Goal: Task Accomplishment & Management: Manage account settings

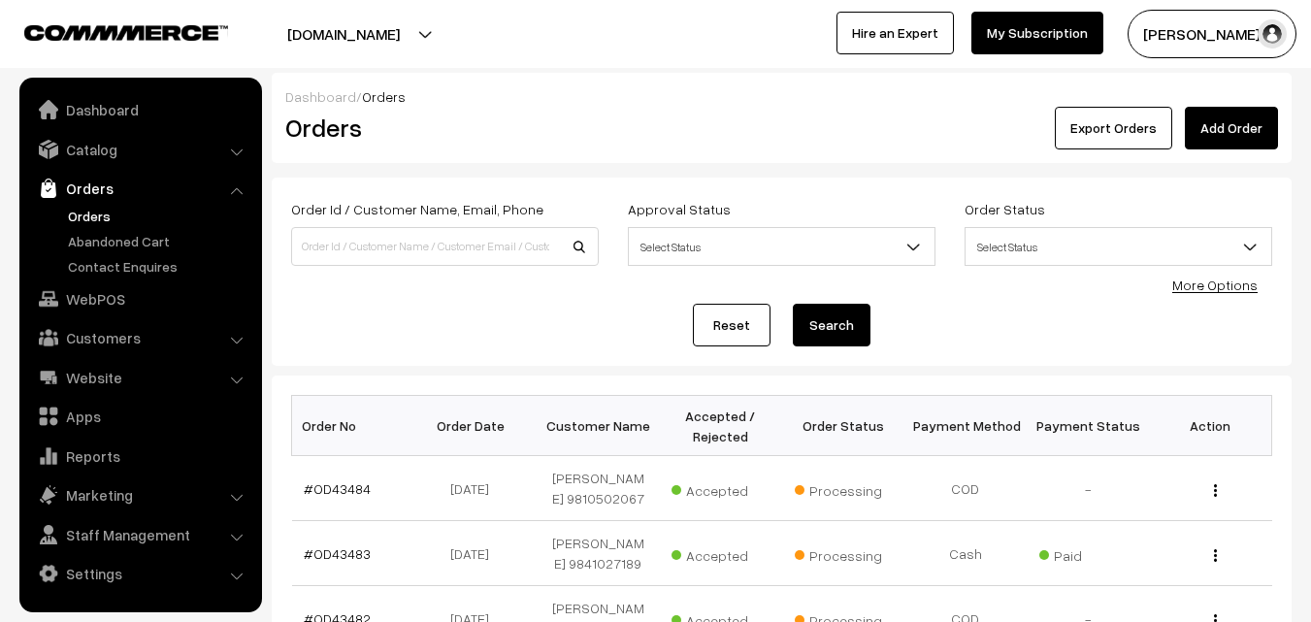
click at [119, 220] on link "Orders" at bounding box center [159, 216] width 192 height 20
click at [113, 219] on link "Orders" at bounding box center [159, 216] width 192 height 20
click at [348, 488] on link "#OD43484" at bounding box center [337, 488] width 67 height 16
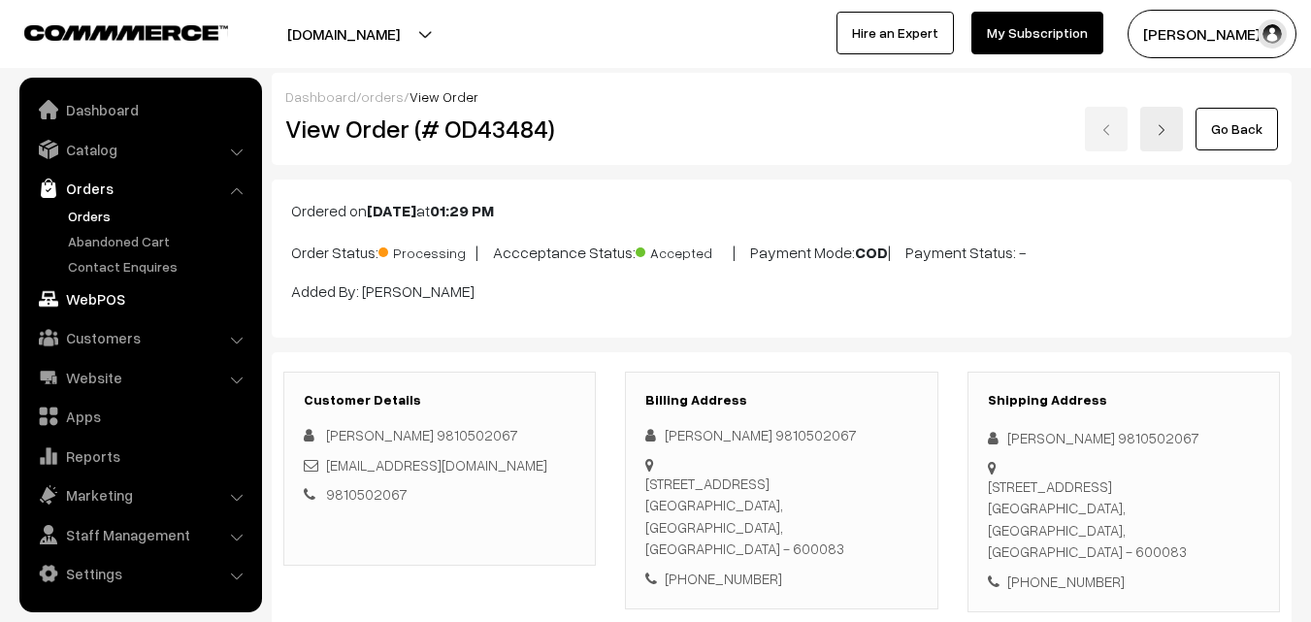
click at [119, 298] on link "WebPOS" at bounding box center [139, 298] width 231 height 35
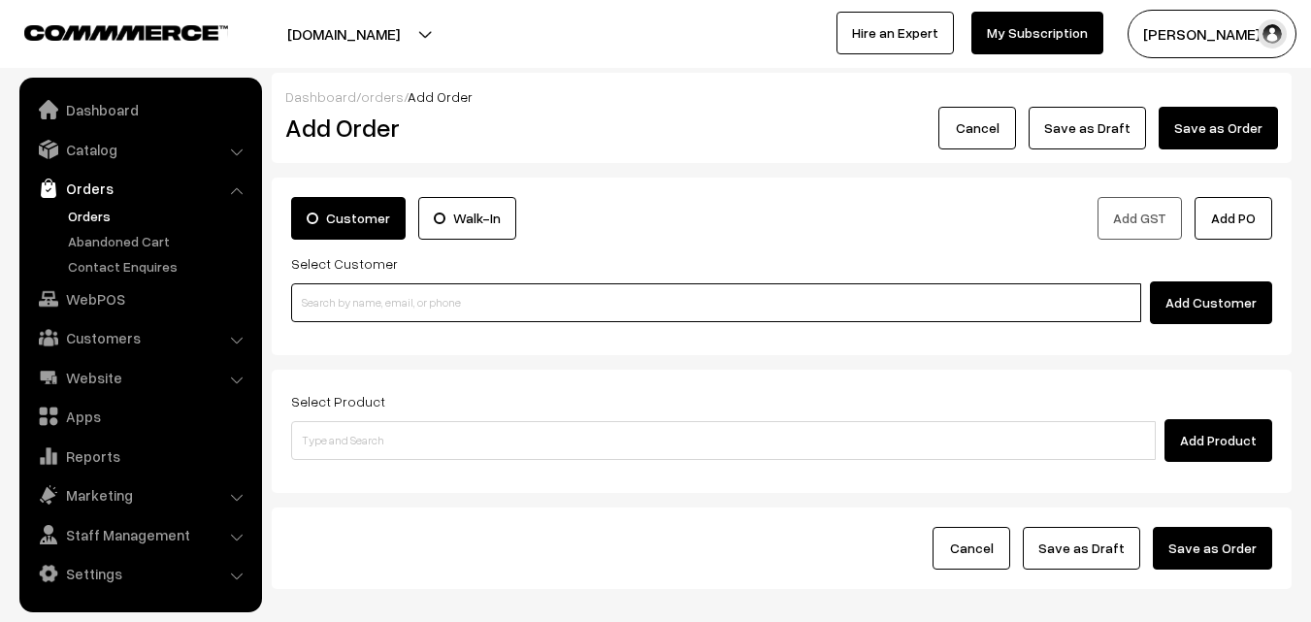
click at [399, 303] on input at bounding box center [716, 302] width 850 height 39
paste input "87545 98981"
click at [346, 298] on input "87545 98981" at bounding box center [716, 302] width 850 height 39
type input "R jagannathan 87545 98981 [8754598981]"
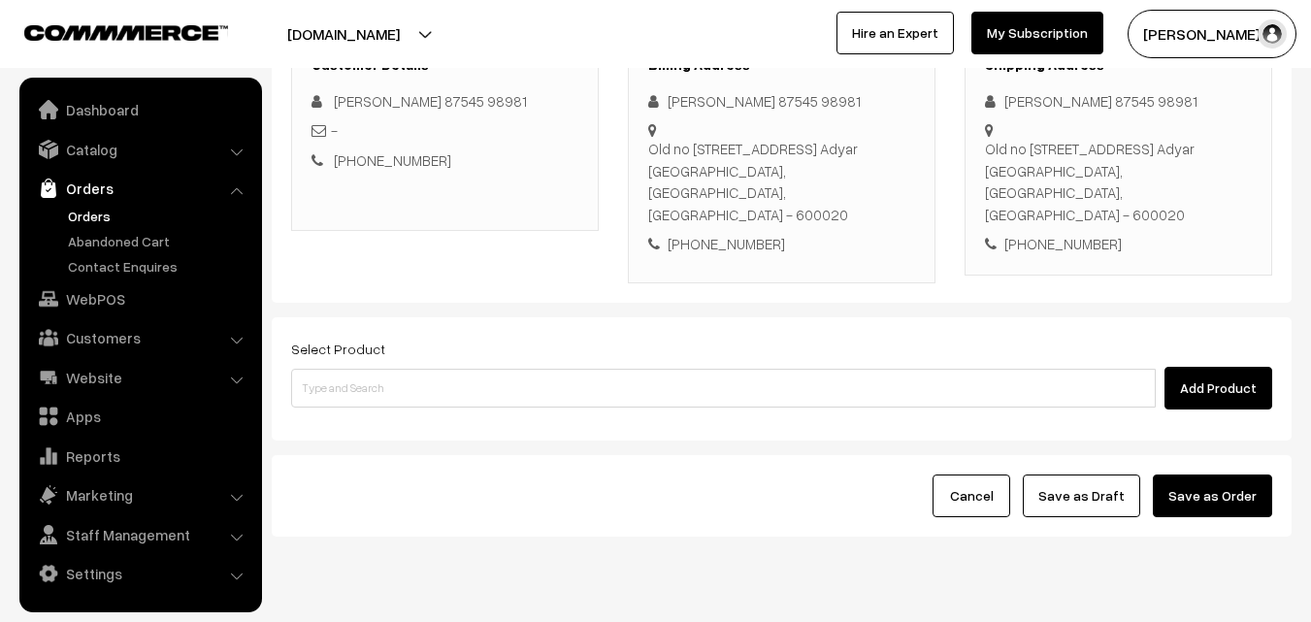
scroll to position [310, 0]
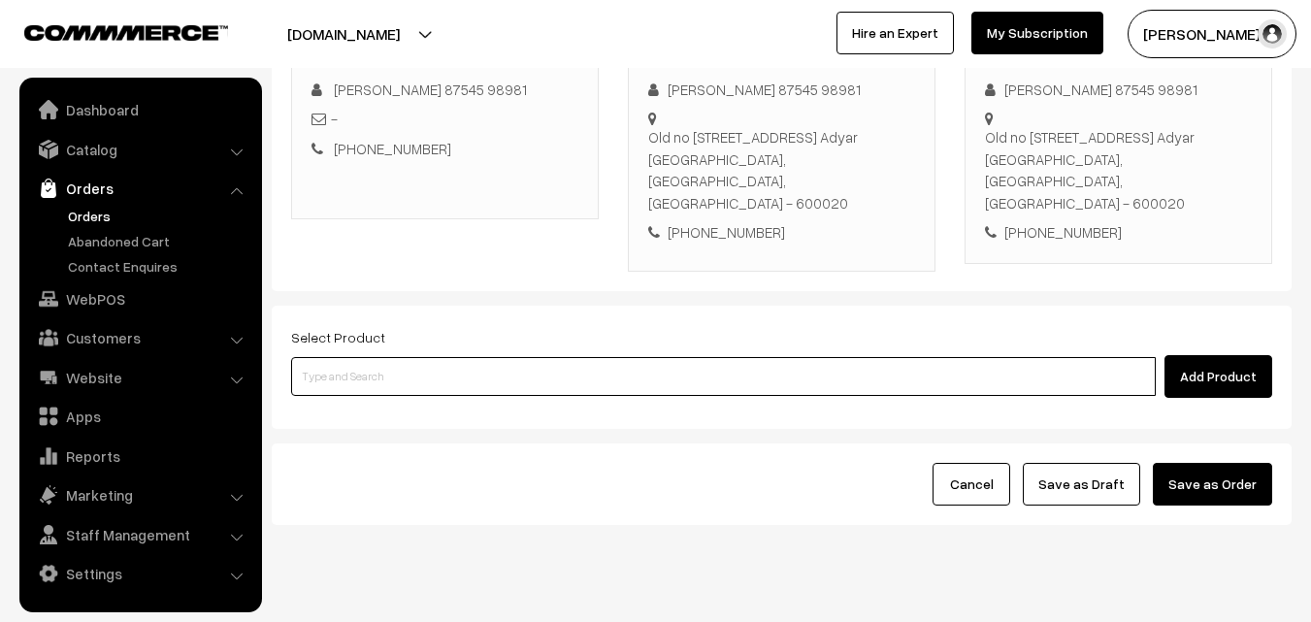
click at [558, 357] on input at bounding box center [723, 376] width 865 height 39
click at [601, 357] on input at bounding box center [723, 376] width 865 height 39
click at [520, 357] on input at bounding box center [723, 376] width 865 height 39
click at [559, 357] on input at bounding box center [723, 376] width 865 height 39
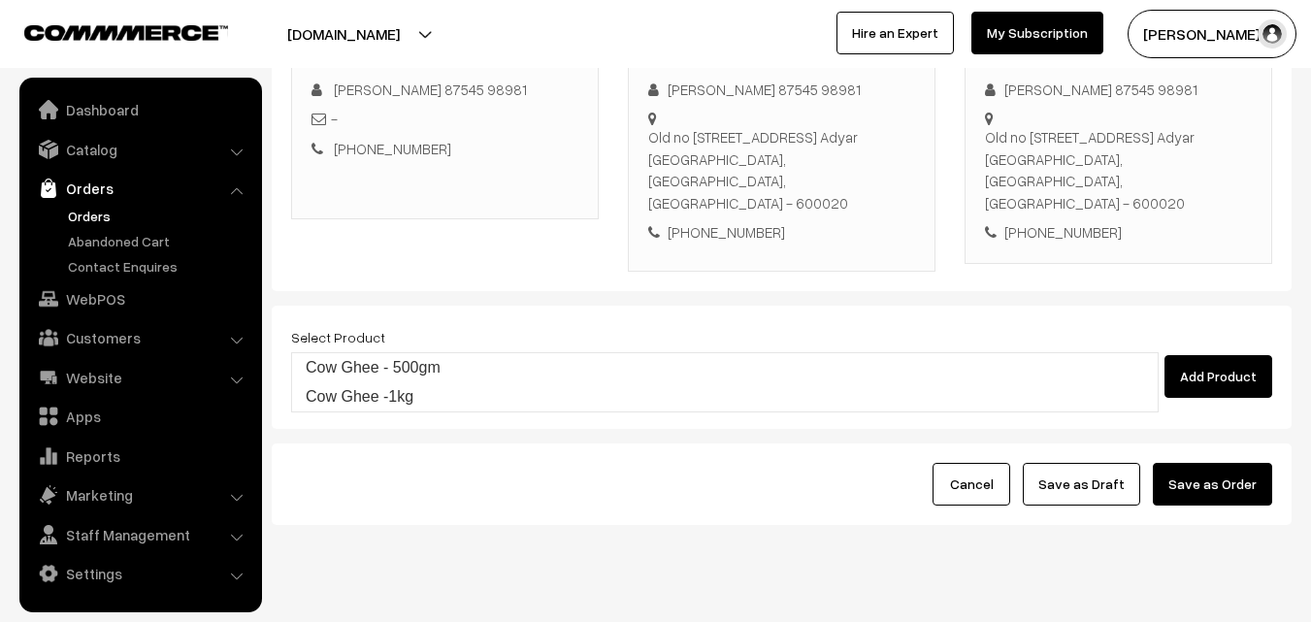
type input "Cow Ghee -1kg"
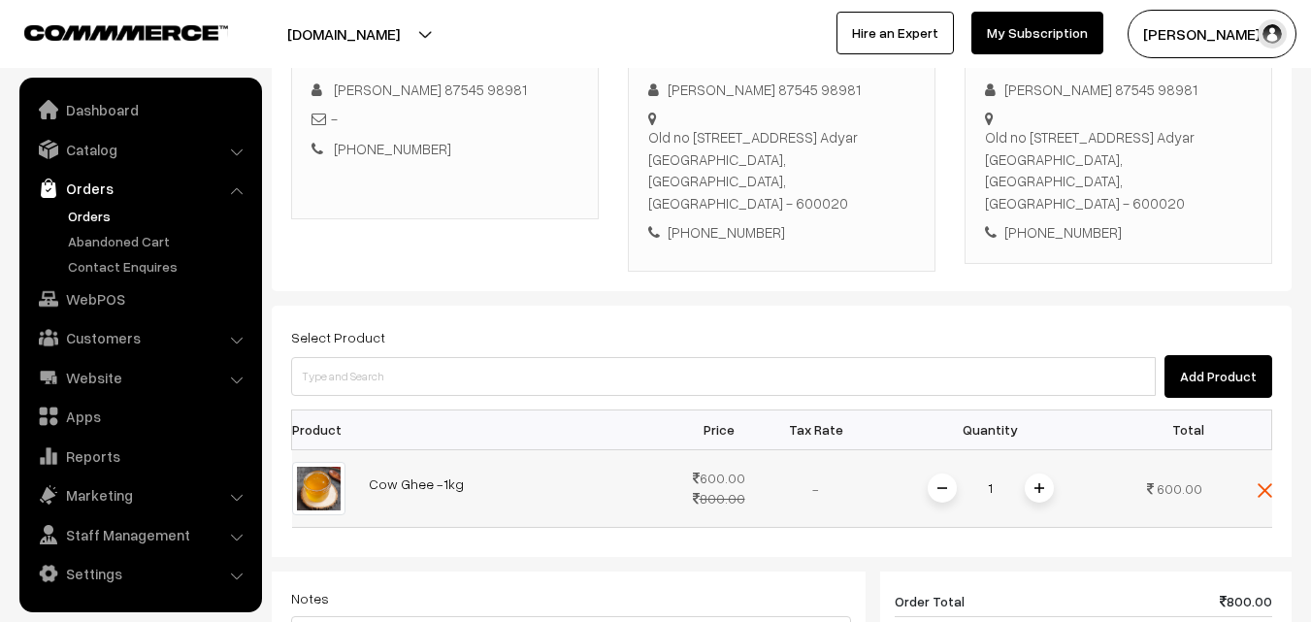
click at [1031, 473] on span at bounding box center [1039, 487] width 29 height 29
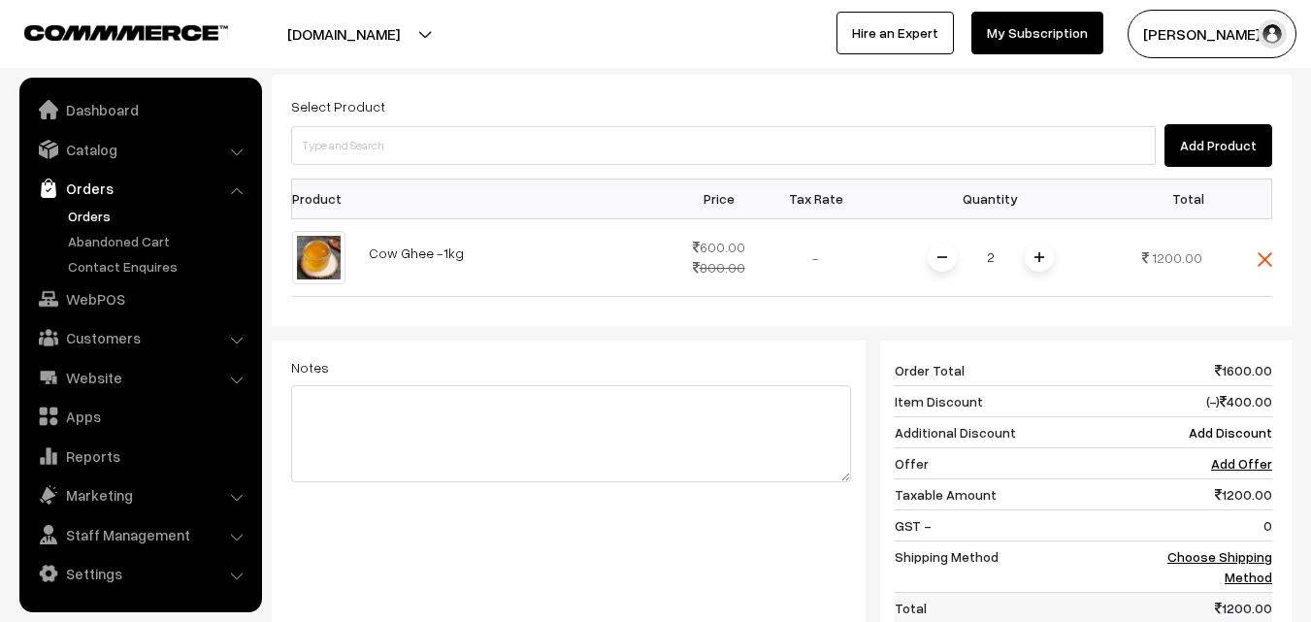
scroll to position [813, 0]
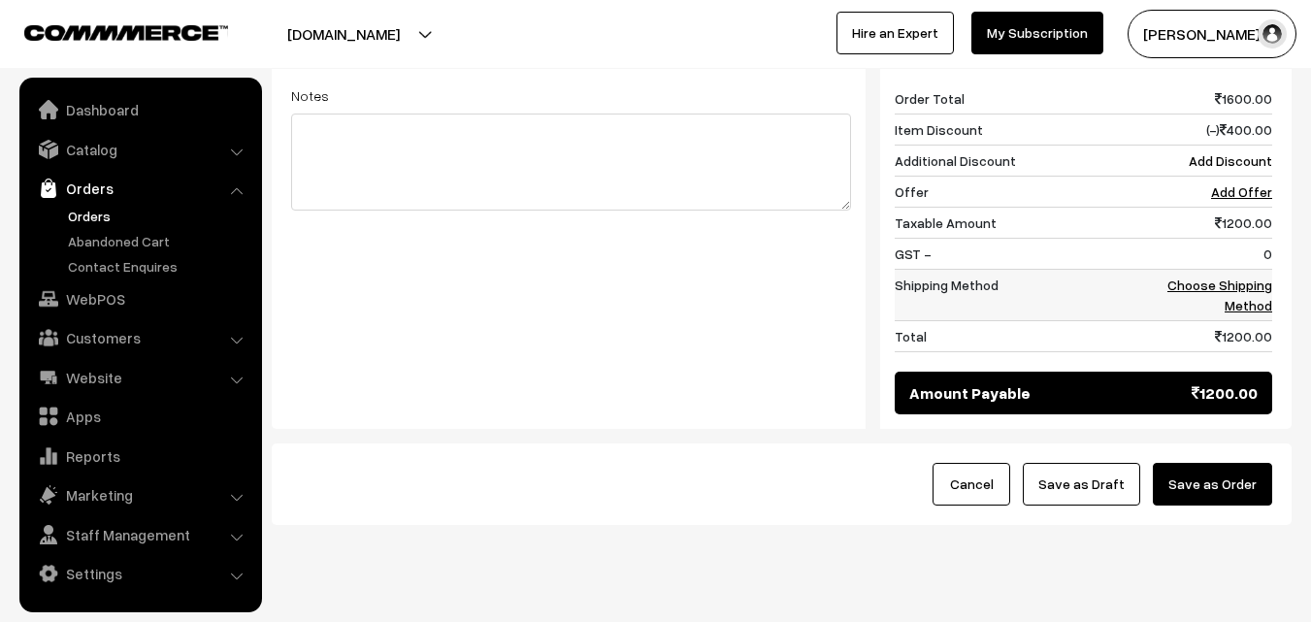
click at [1252, 277] on link "Choose Shipping Method" at bounding box center [1219, 295] width 105 height 37
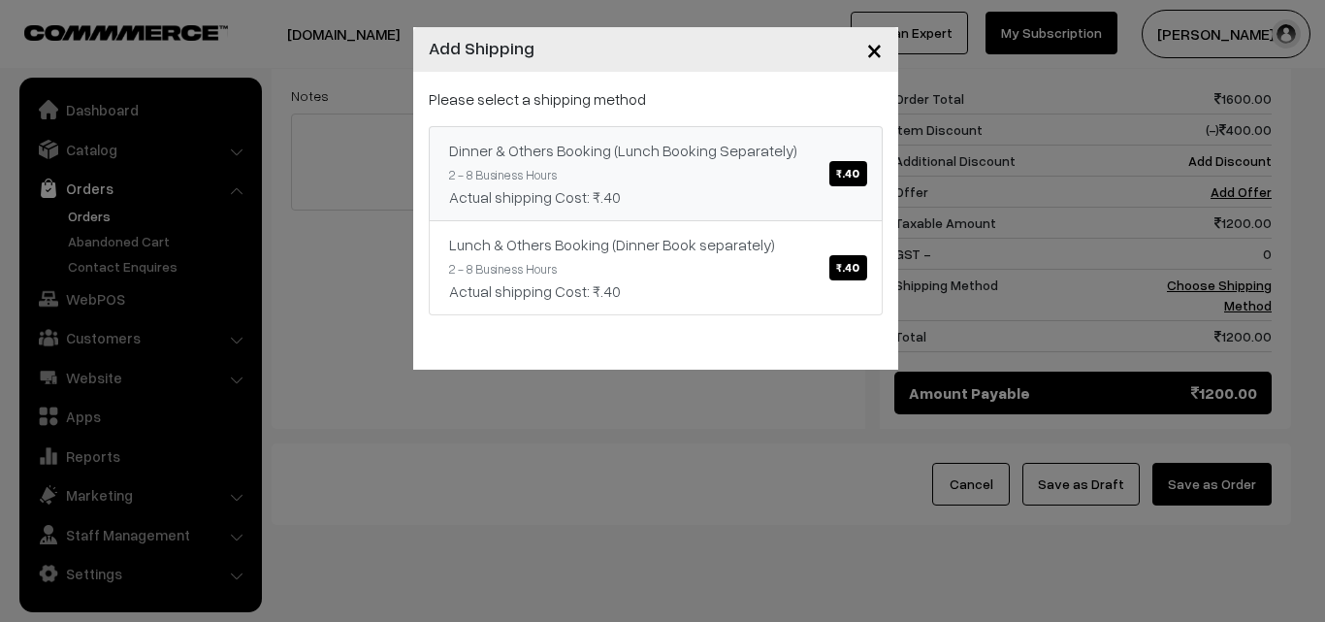
click at [780, 179] on link "Dinner & Others Booking (Lunch Booking Separately) ₹.40 2 - 8 Business Hours Ac…" at bounding box center [656, 173] width 454 height 95
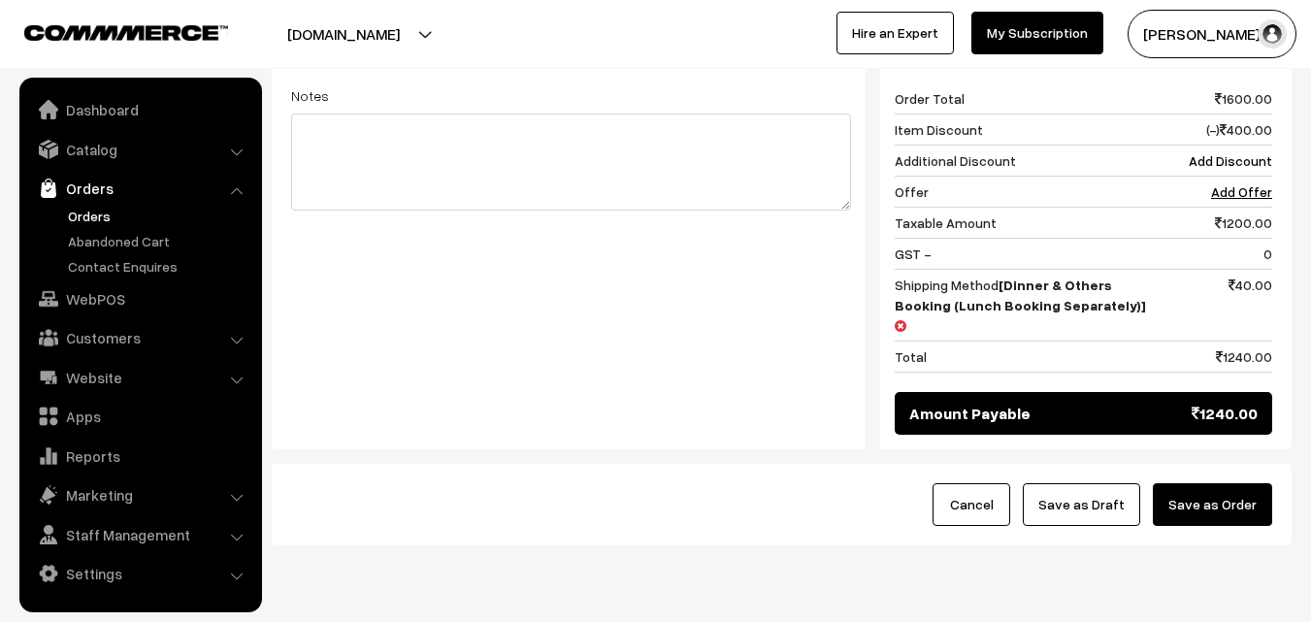
click at [1241, 483] on button "Save as Order" at bounding box center [1212, 504] width 119 height 43
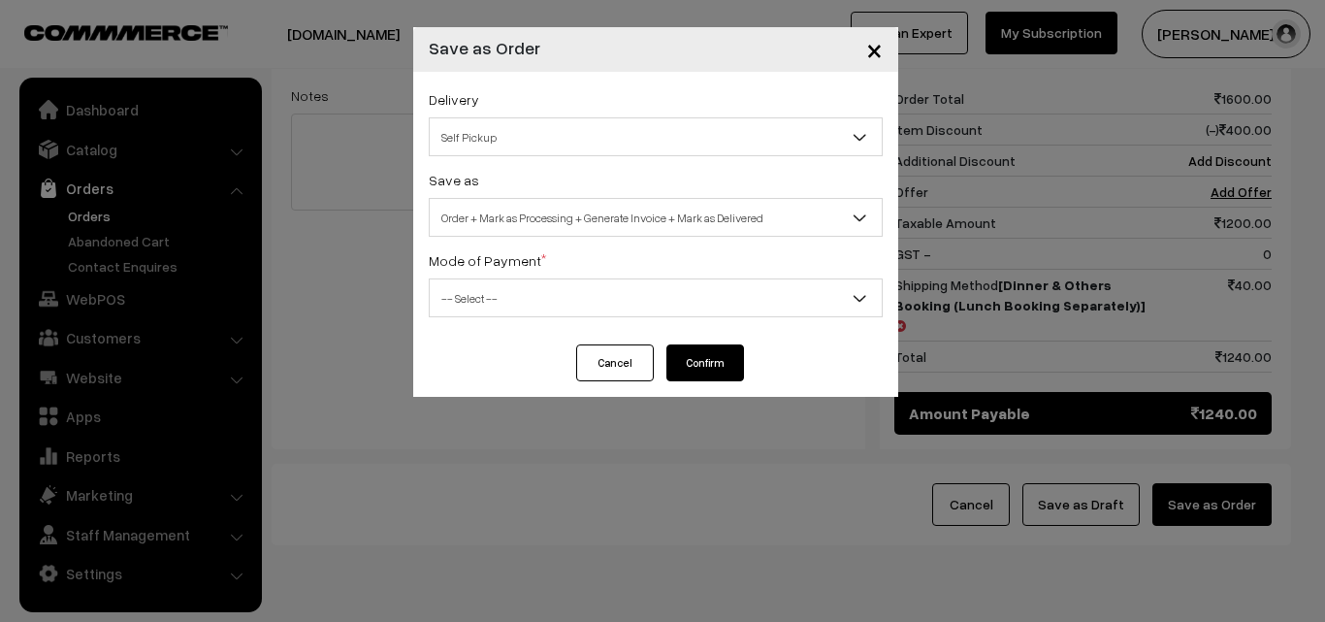
click at [584, 204] on span "Order + Mark as Processing + Generate Invoice + Mark as Delivered" at bounding box center [656, 218] width 452 height 34
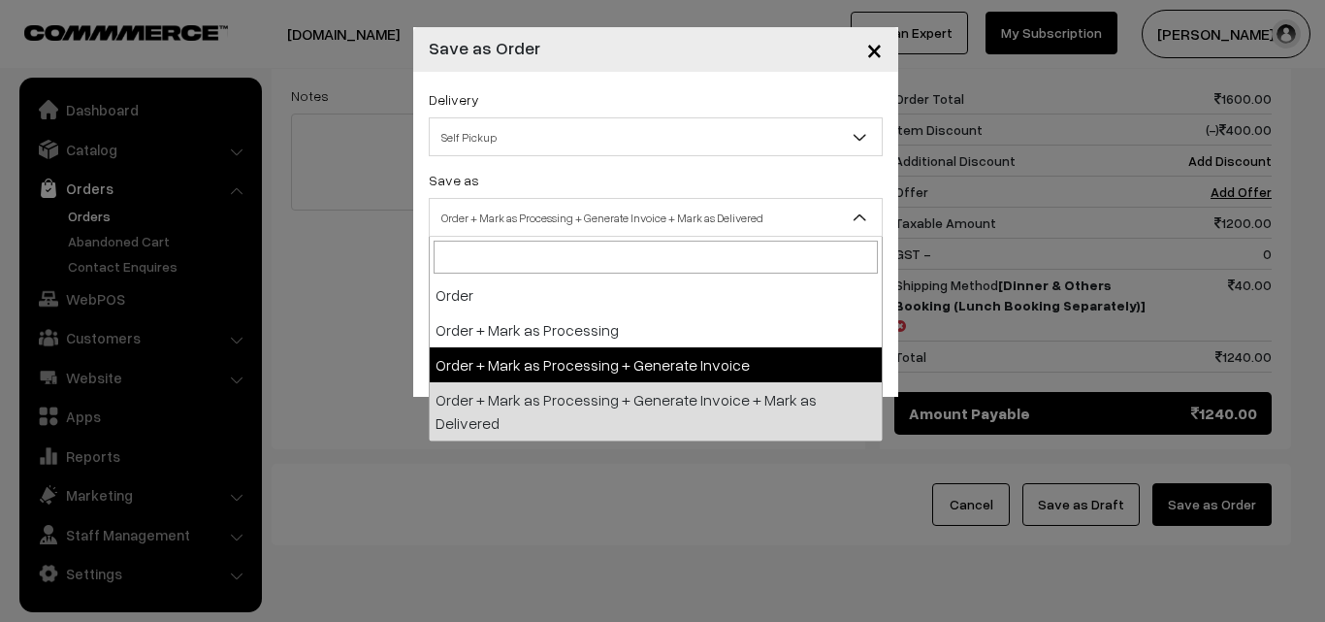
select select "3"
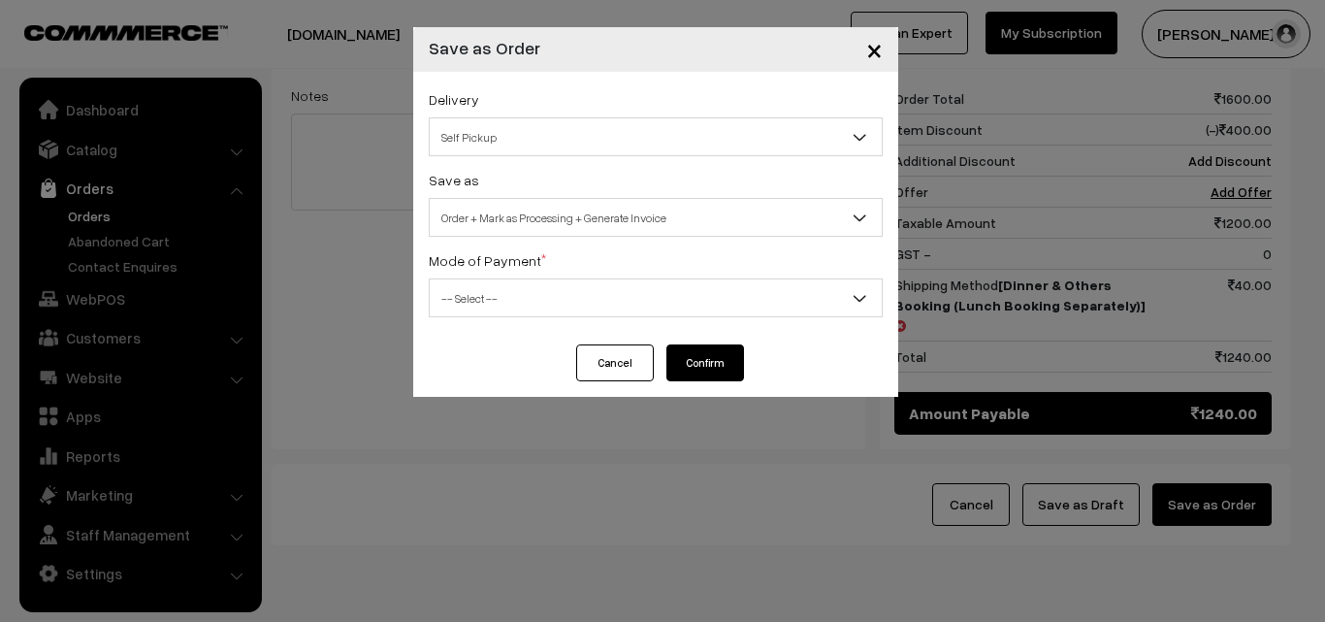
click at [517, 304] on span "-- Select --" at bounding box center [656, 298] width 452 height 34
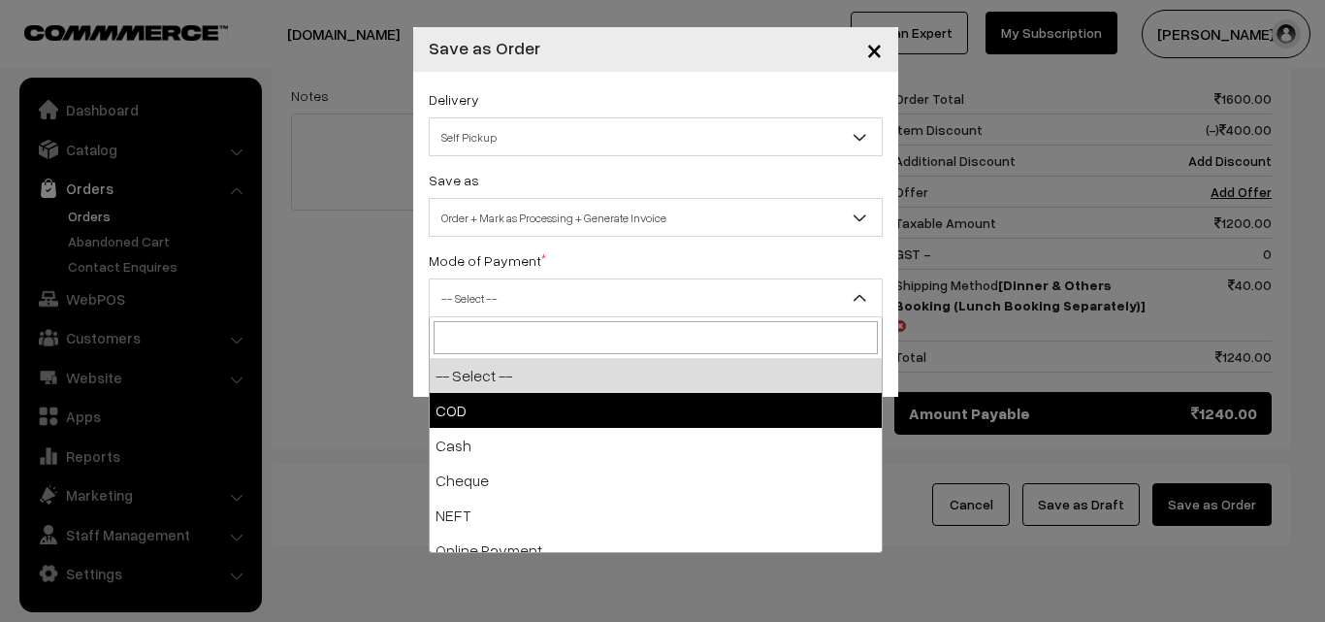
select select "1"
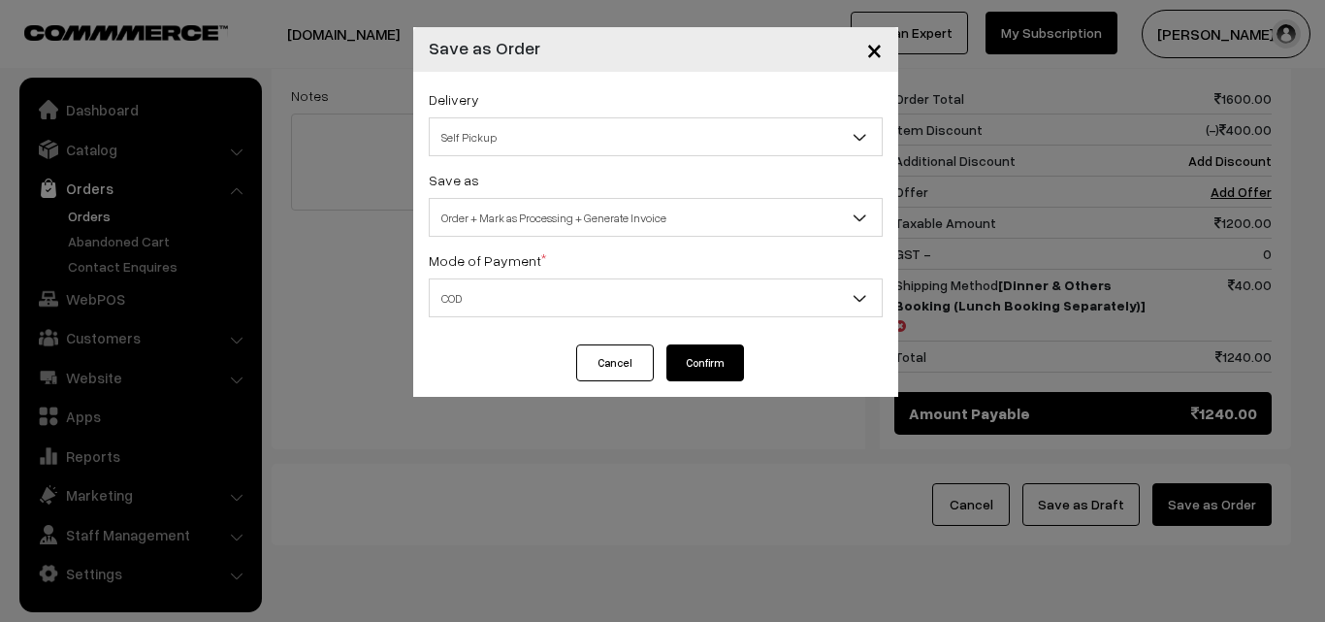
click at [709, 368] on button "Confirm" at bounding box center [706, 362] width 78 height 37
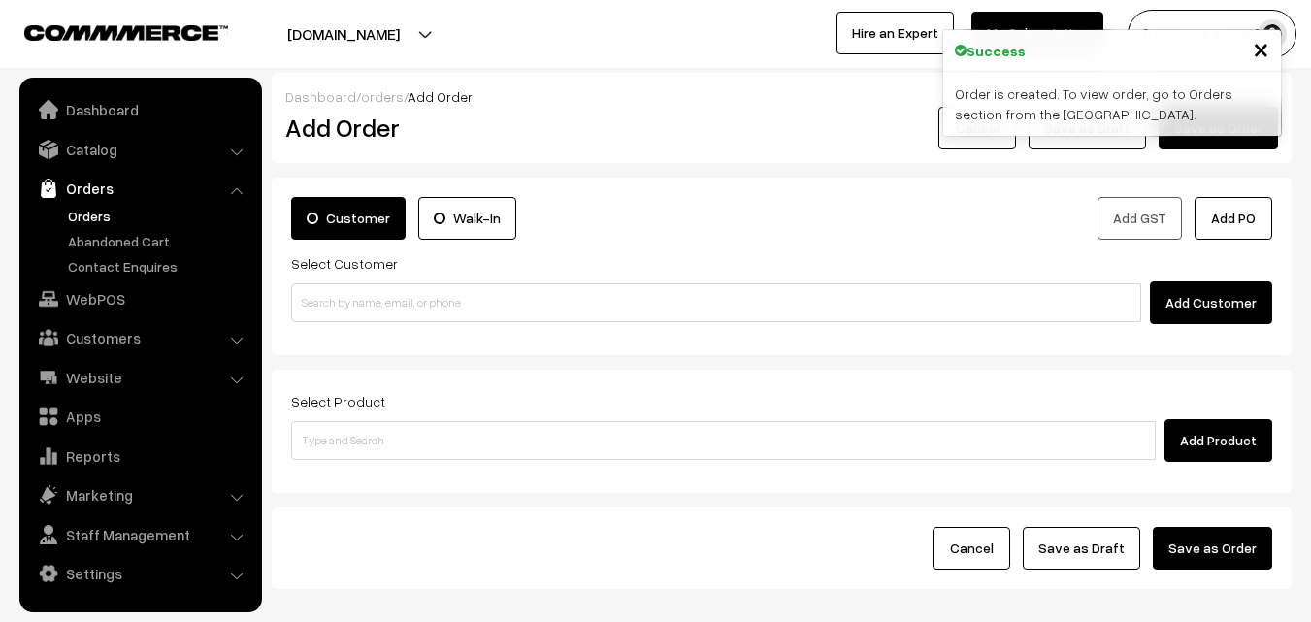
click at [92, 209] on link "Orders" at bounding box center [159, 216] width 192 height 20
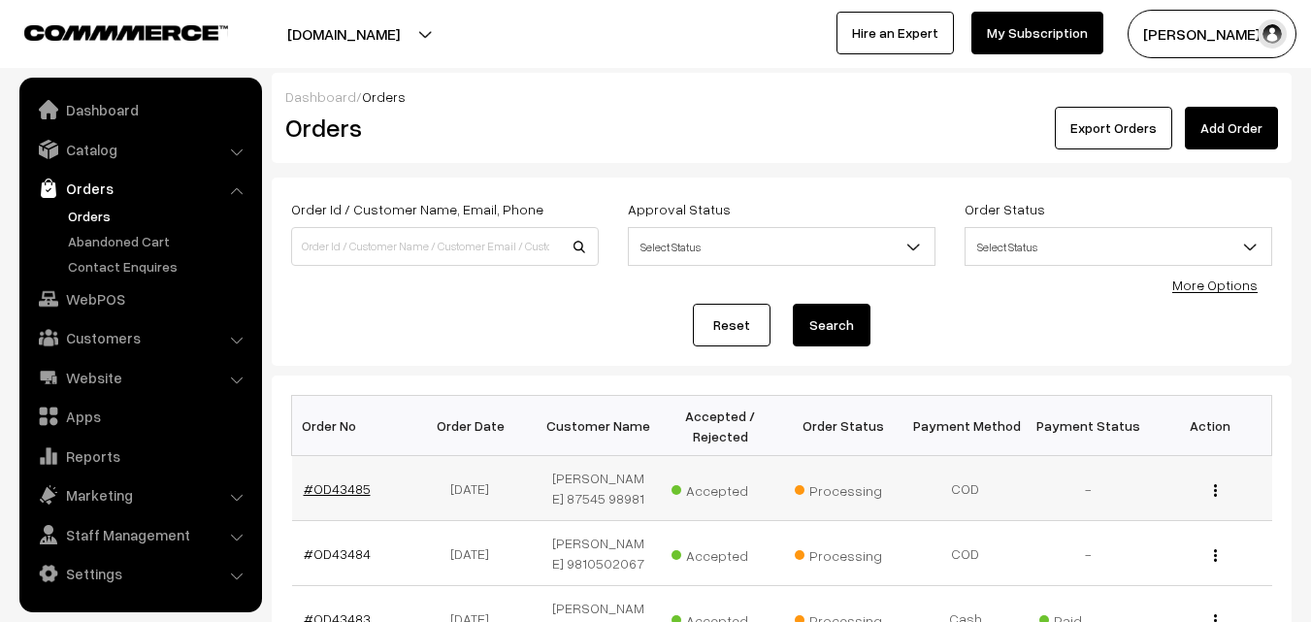
click at [344, 483] on link "#OD43485" at bounding box center [337, 488] width 67 height 16
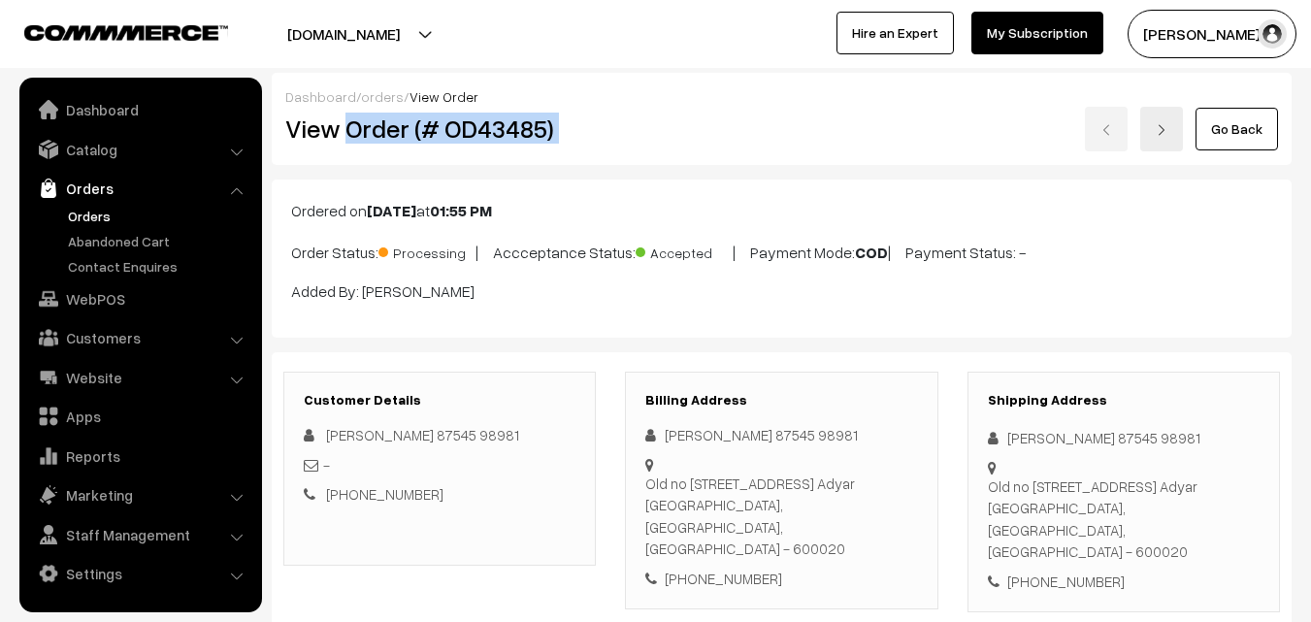
drag, startPoint x: 348, startPoint y: 136, endPoint x: 643, endPoint y: 147, distance: 295.2
click at [643, 147] on div "View Order (# OD43485) Go Back" at bounding box center [782, 129] width 1022 height 45
copy div "Order (# OD43485)"
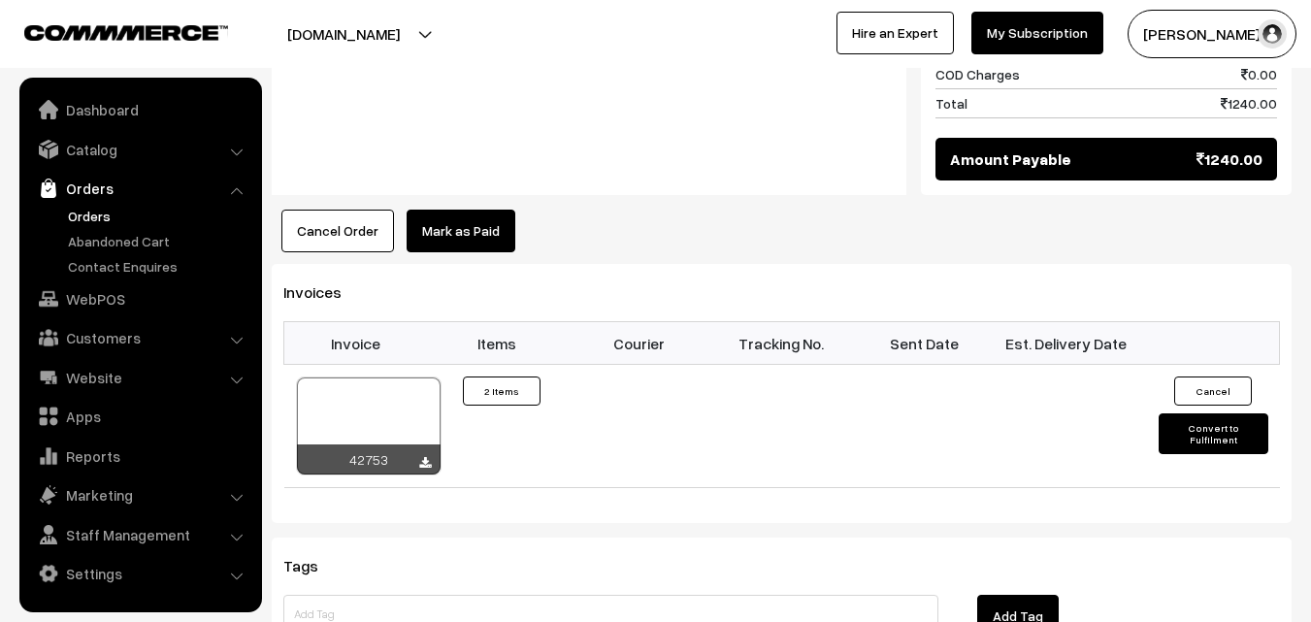
scroll to position [970, 0]
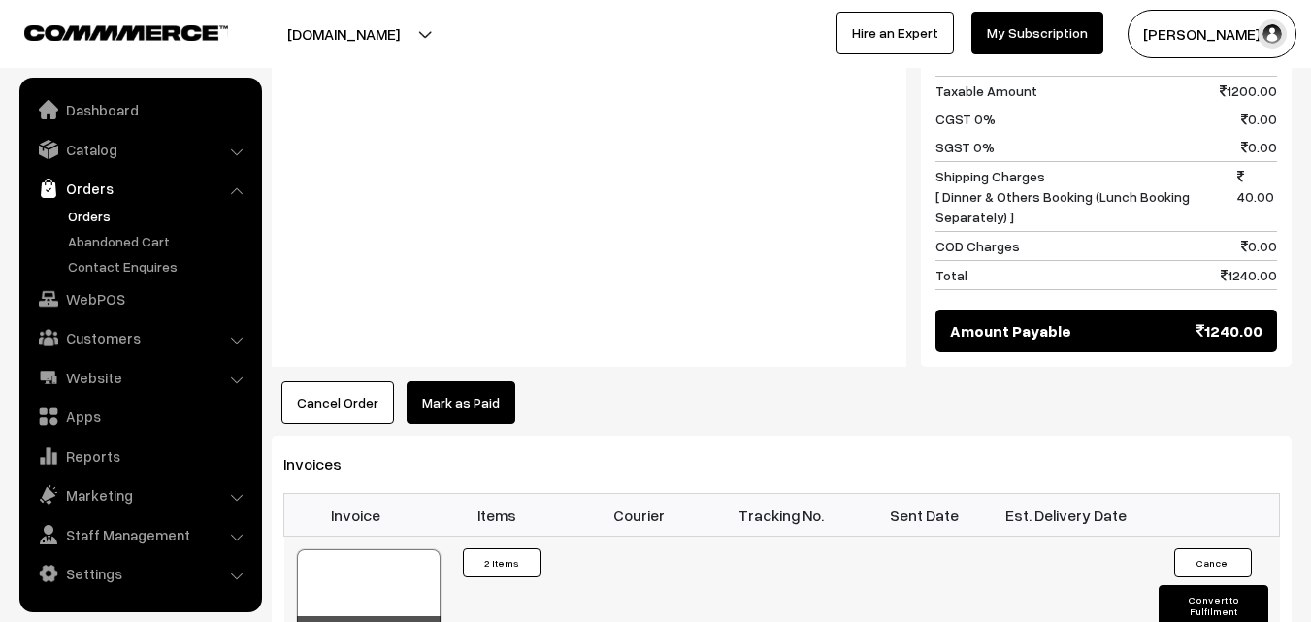
click at [386, 549] on div at bounding box center [369, 597] width 144 height 97
